Goal: Task Accomplishment & Management: Manage account settings

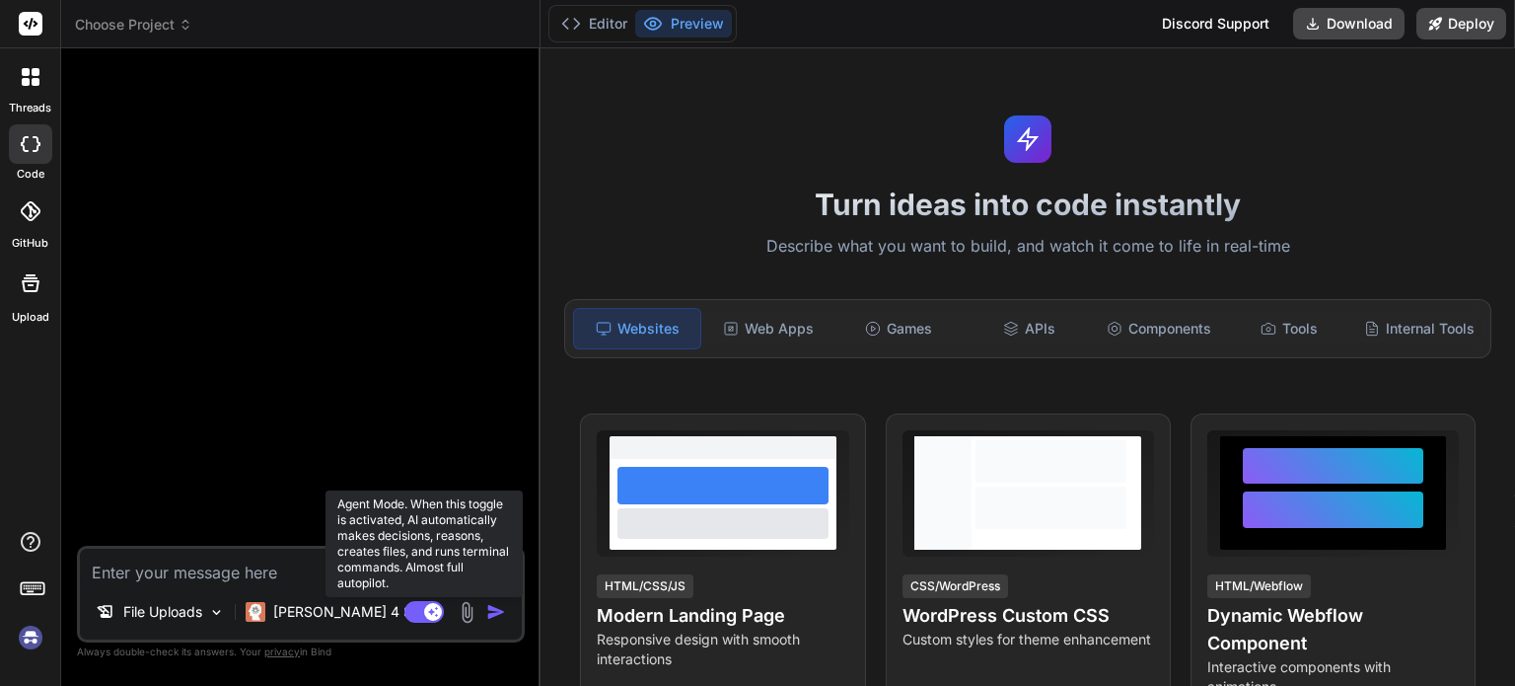
click at [410, 613] on rect at bounding box center [423, 612] width 39 height 22
type textarea "x"
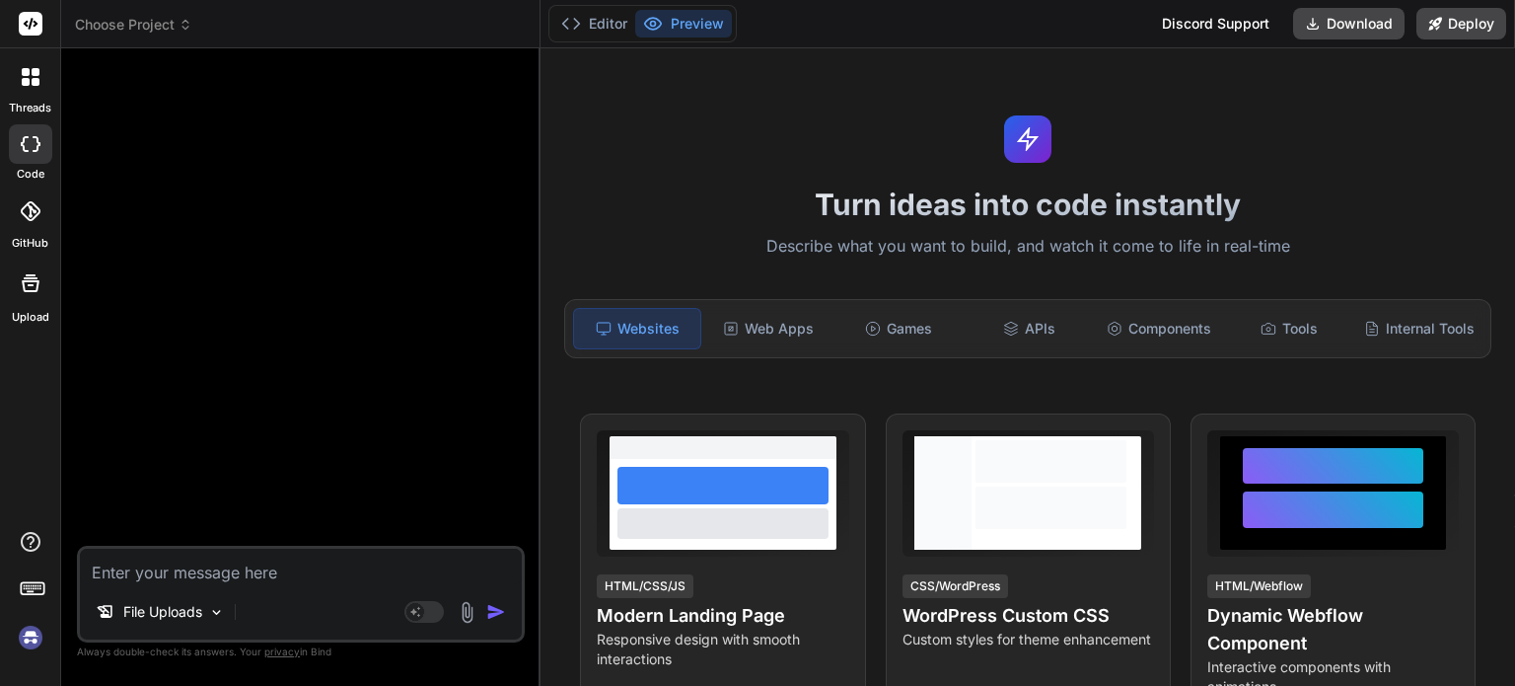
click at [31, 84] on icon at bounding box center [31, 77] width 18 height 18
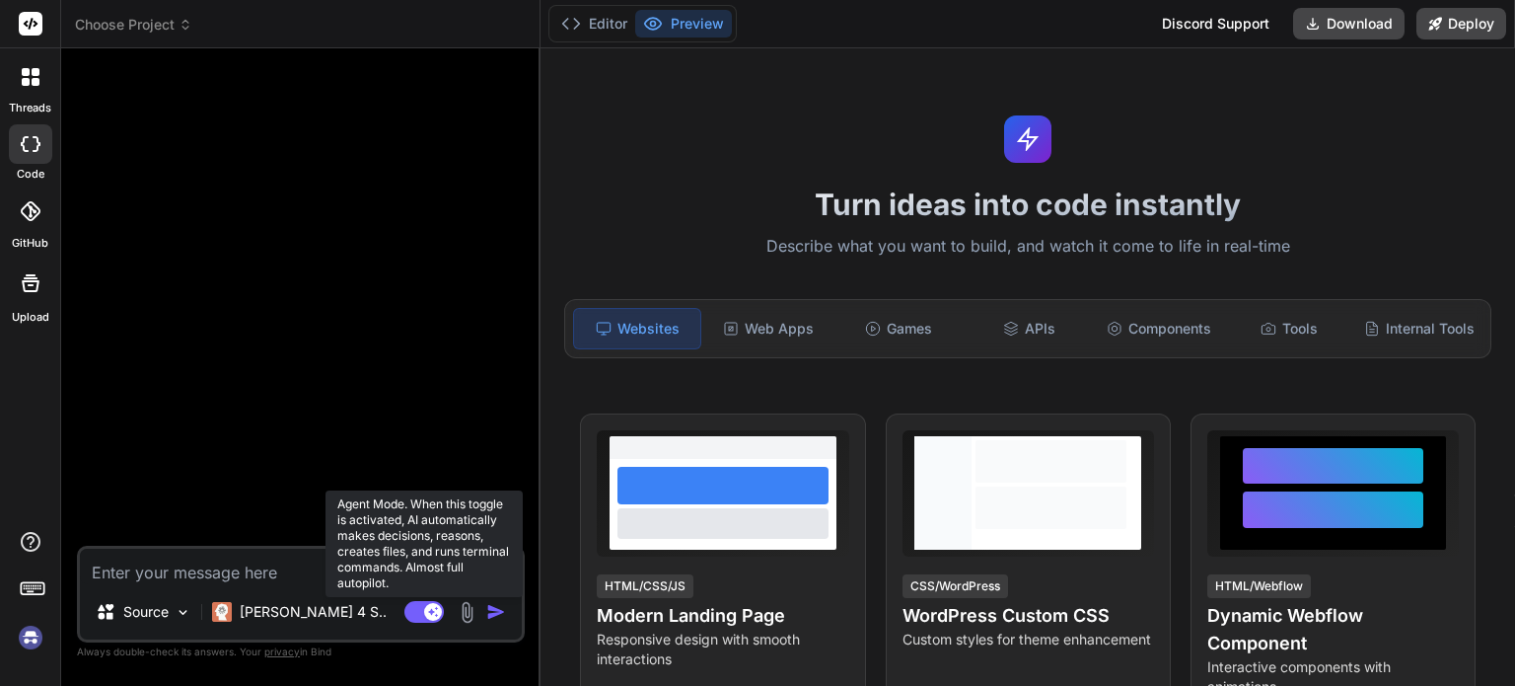
click at [416, 617] on rect at bounding box center [423, 612] width 39 height 22
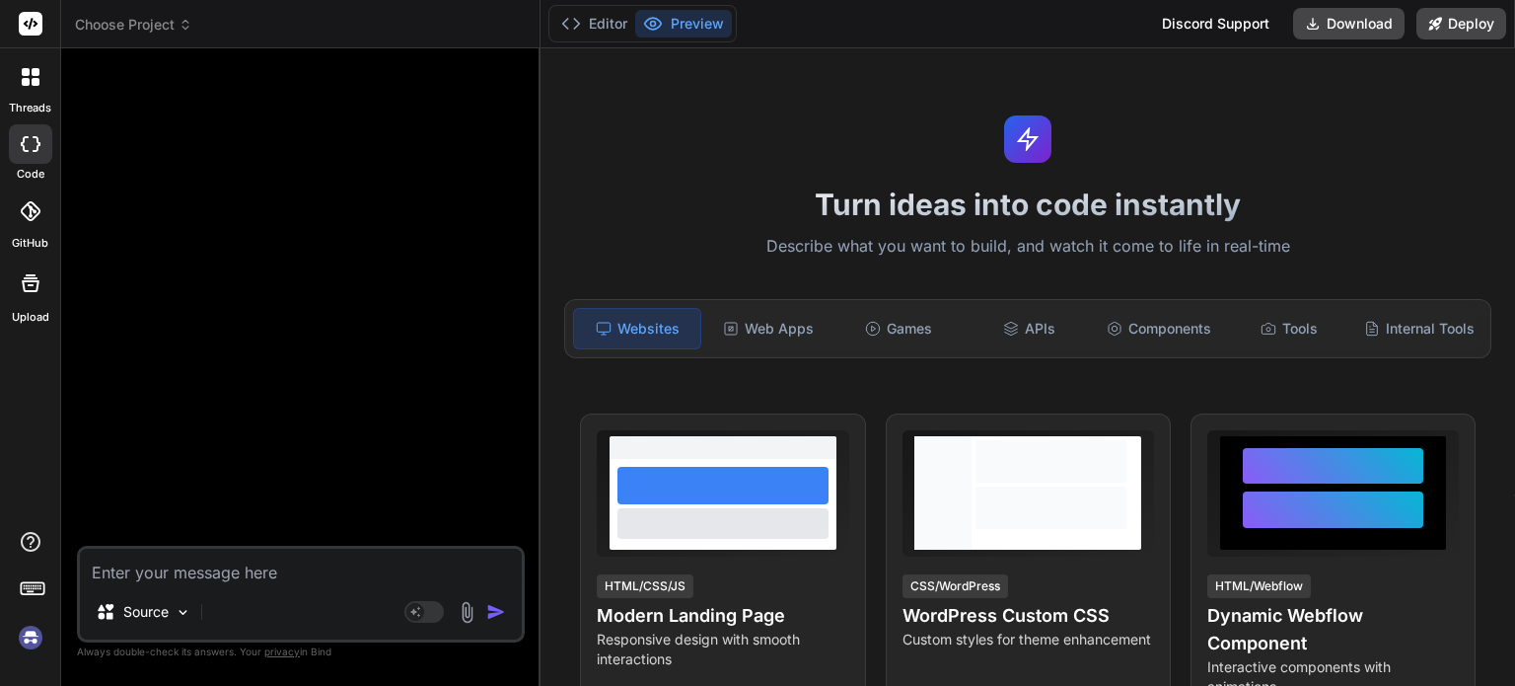
click at [26, 74] on icon at bounding box center [26, 72] width 8 height 8
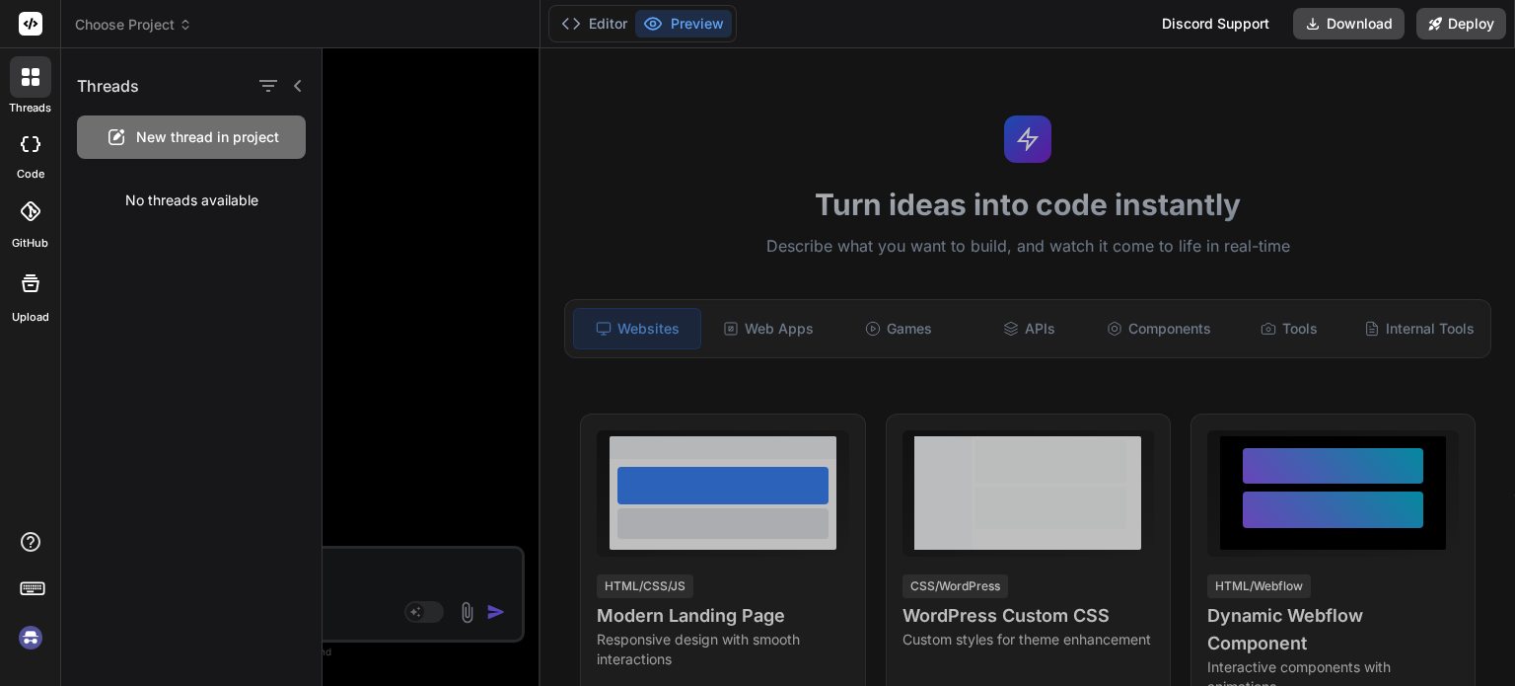
click at [32, 636] on img at bounding box center [31, 638] width 34 height 34
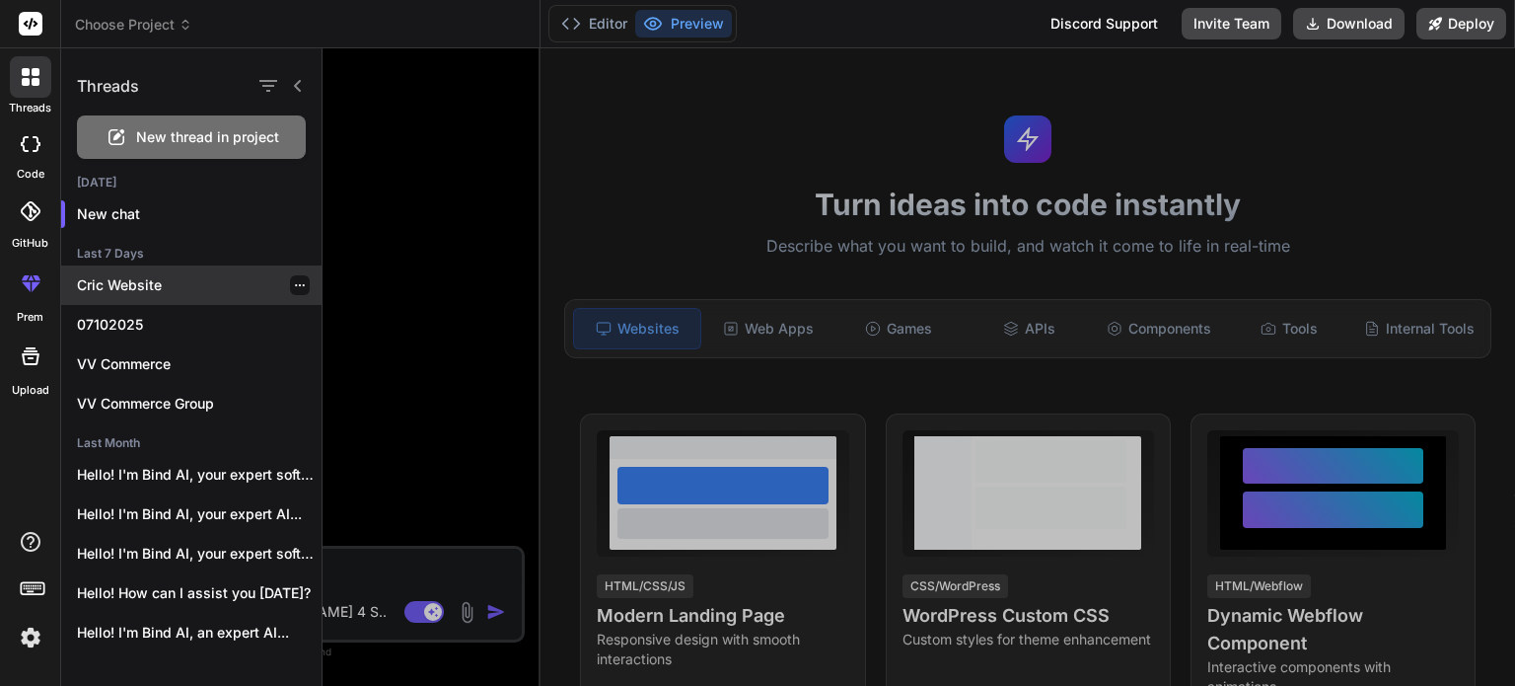
click at [141, 282] on p "Cric Website" at bounding box center [199, 285] width 245 height 20
click at [141, 282] on div "Threads New thread in project Today New chat Last 7 Days Cric Website 07102025 …" at bounding box center [788, 366] width 1454 height 637
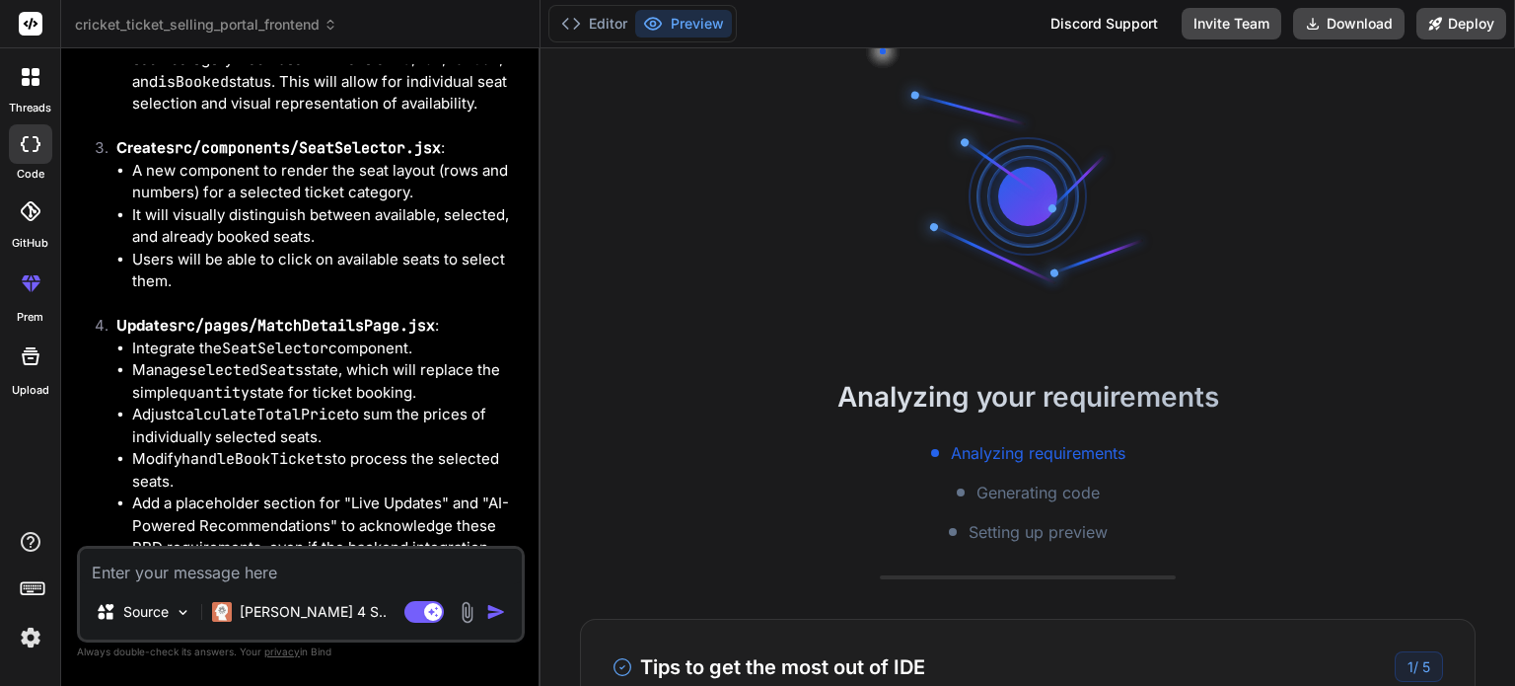
scroll to position [4241, 0]
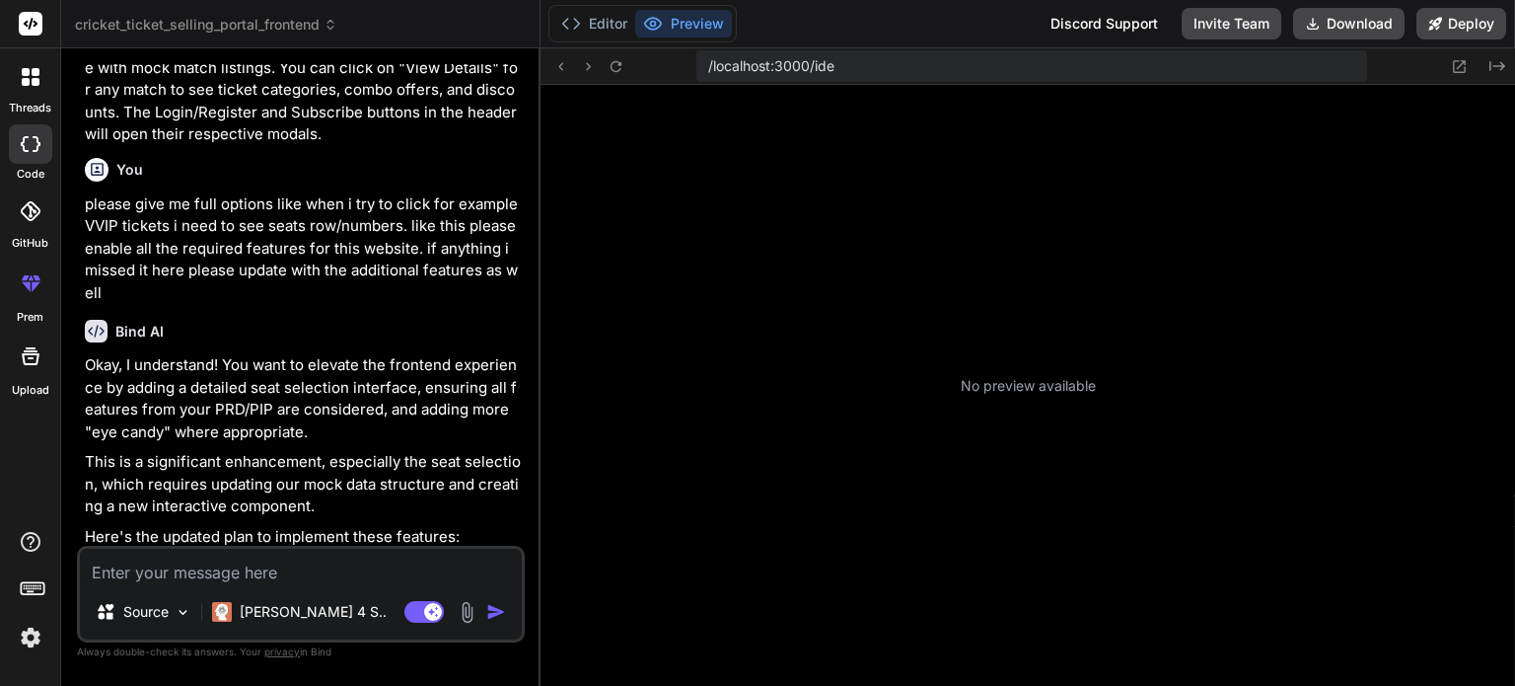
type textarea "x"
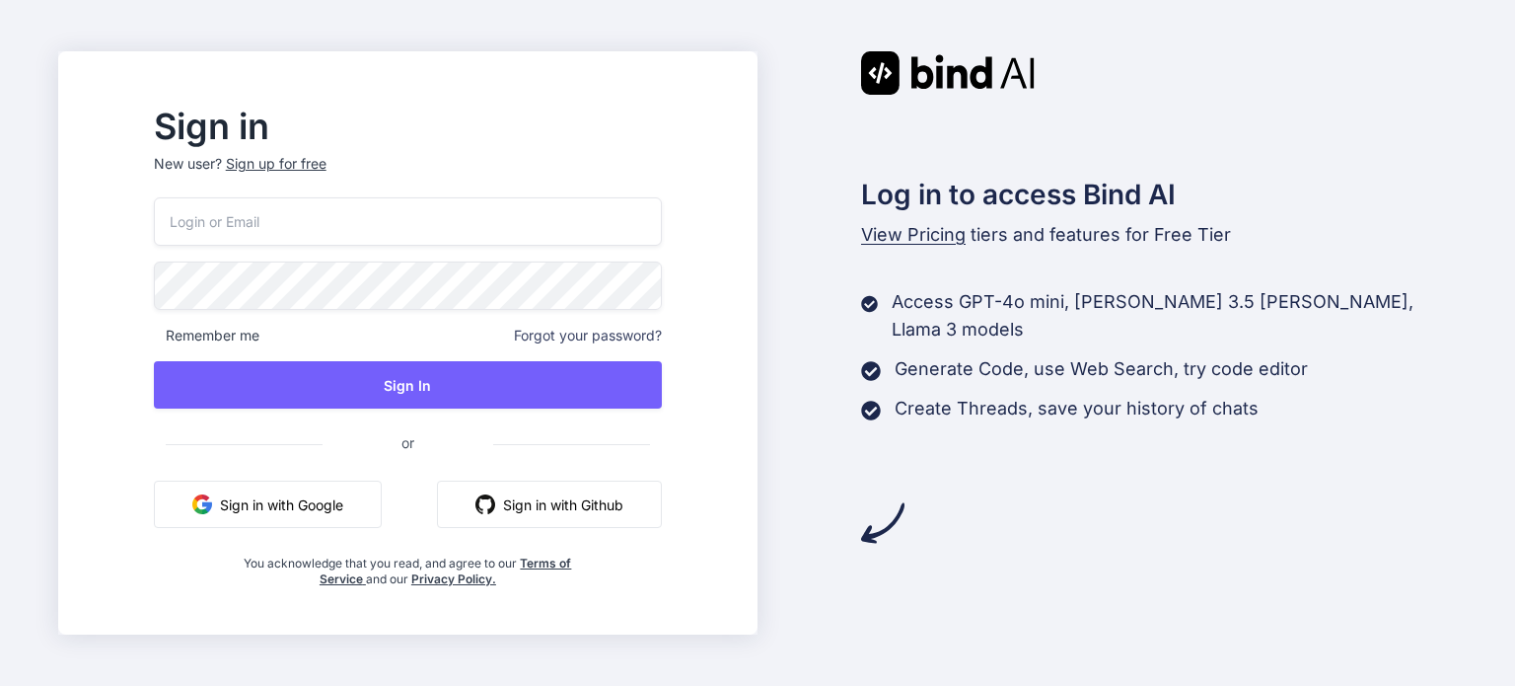
type input "[EMAIL_ADDRESS][DOMAIN_NAME]"
click at [327, 516] on button "Sign in with Google" at bounding box center [268, 503] width 228 height 47
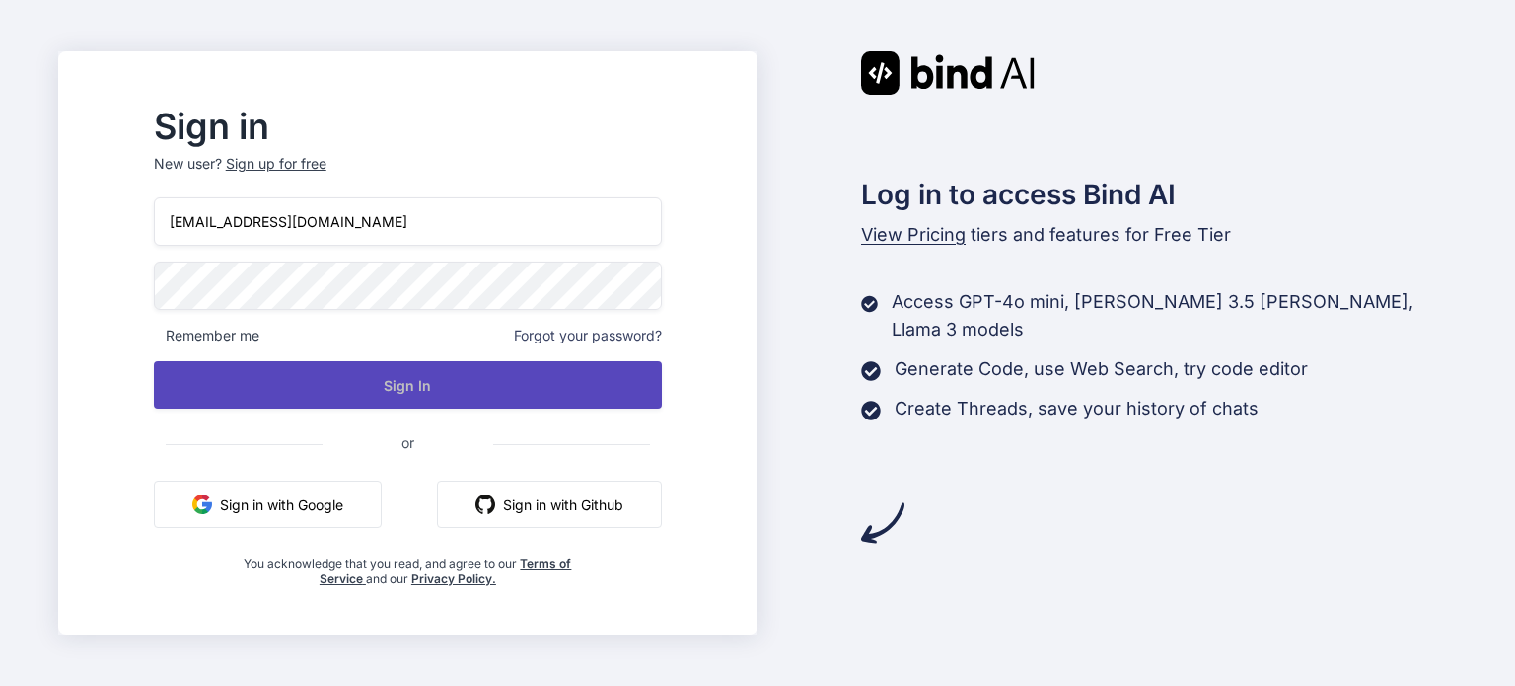
click at [414, 382] on button "Sign In" at bounding box center [408, 384] width 508 height 47
click at [384, 386] on button "Sign In" at bounding box center [408, 384] width 508 height 47
